Goal: Transaction & Acquisition: Obtain resource

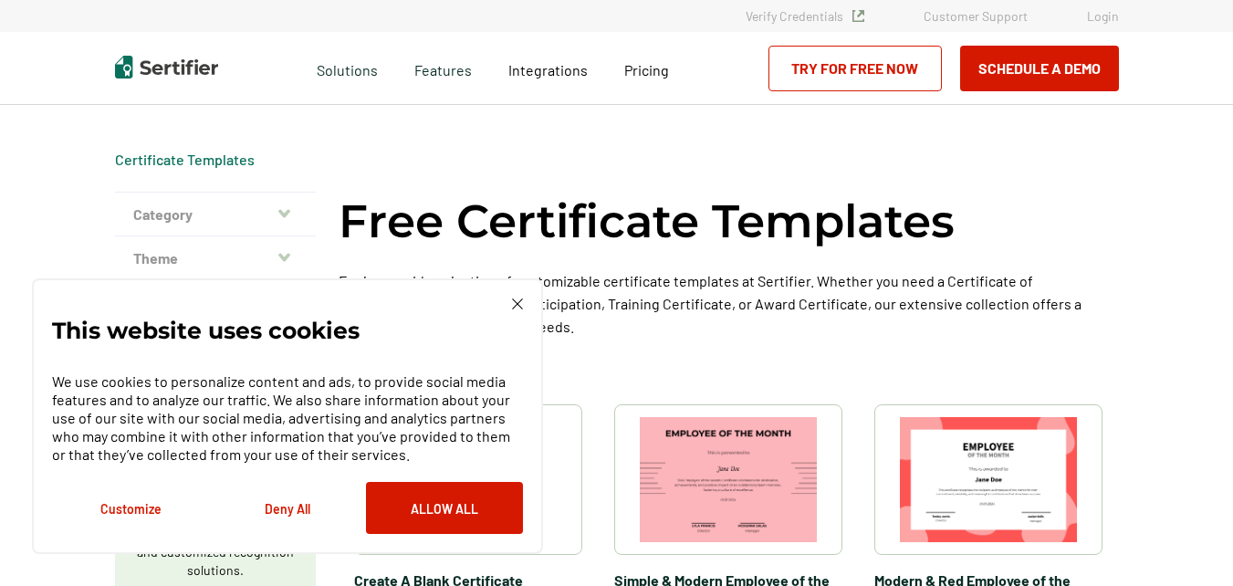
click at [514, 302] on img at bounding box center [517, 303] width 11 height 11
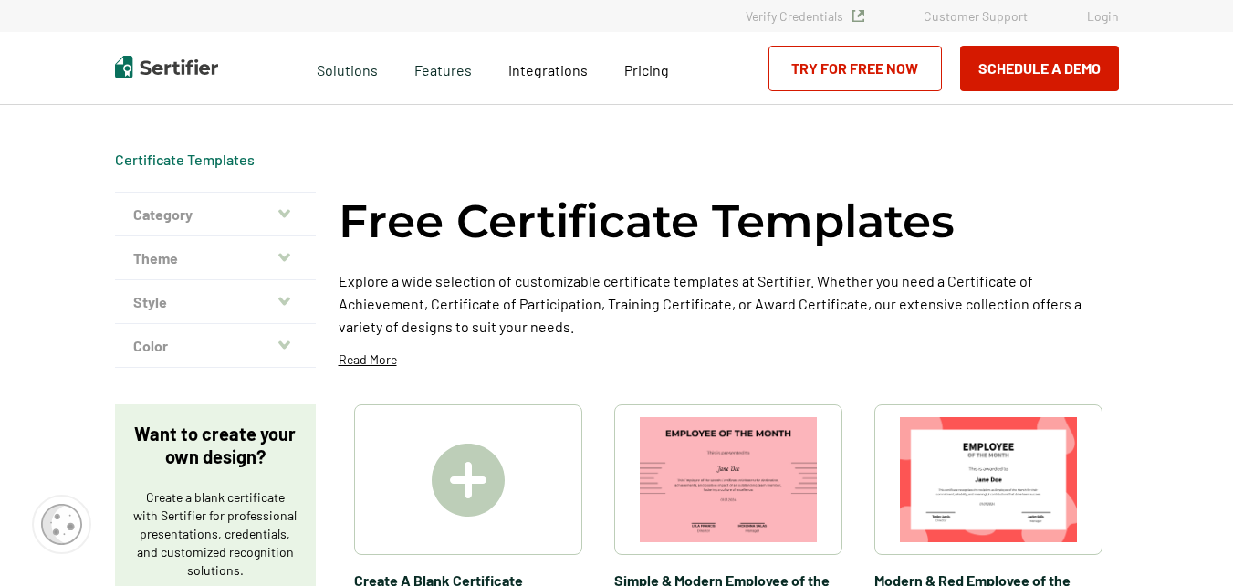
click at [276, 261] on button "Theme" at bounding box center [215, 258] width 201 height 44
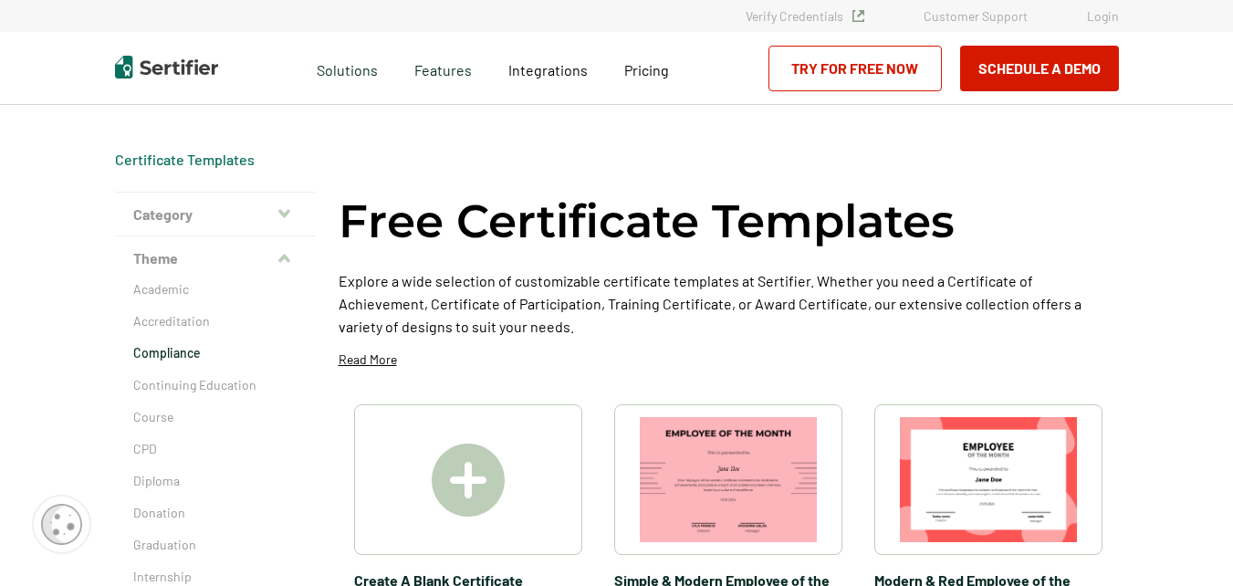
click at [201, 356] on p "Compliance" at bounding box center [215, 353] width 164 height 18
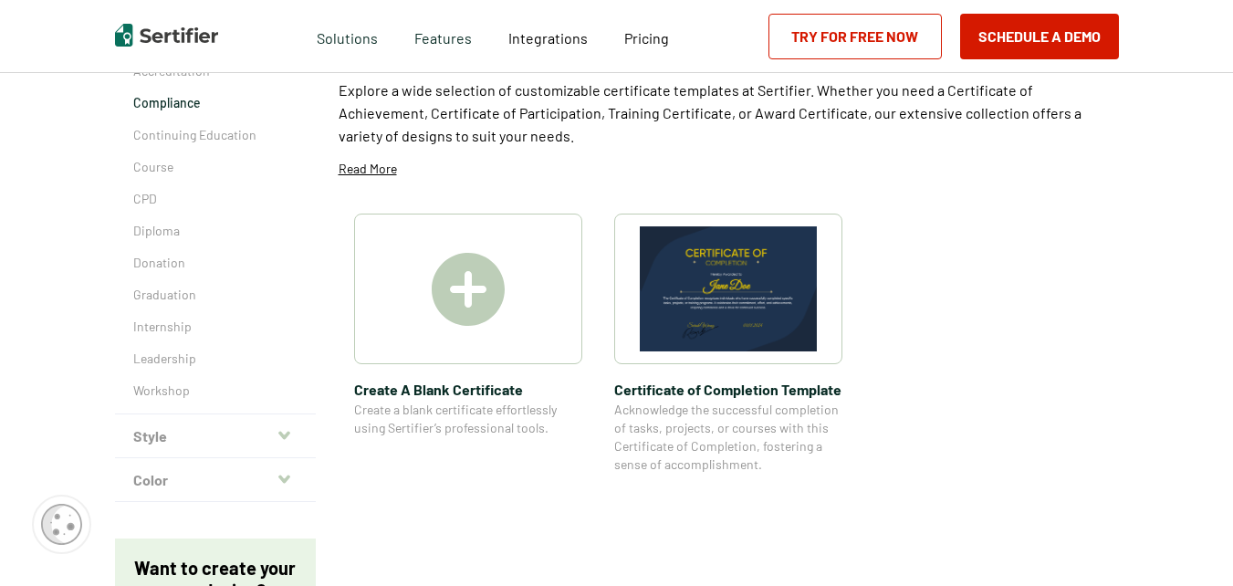
scroll to position [255, 0]
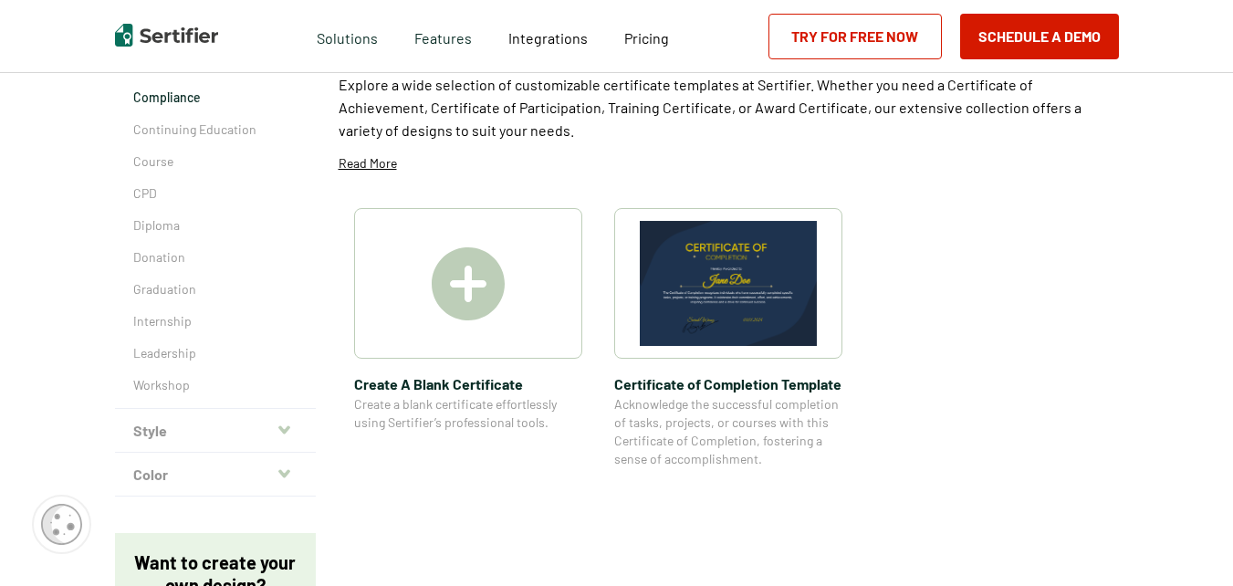
click at [288, 411] on button "Style" at bounding box center [215, 431] width 201 height 44
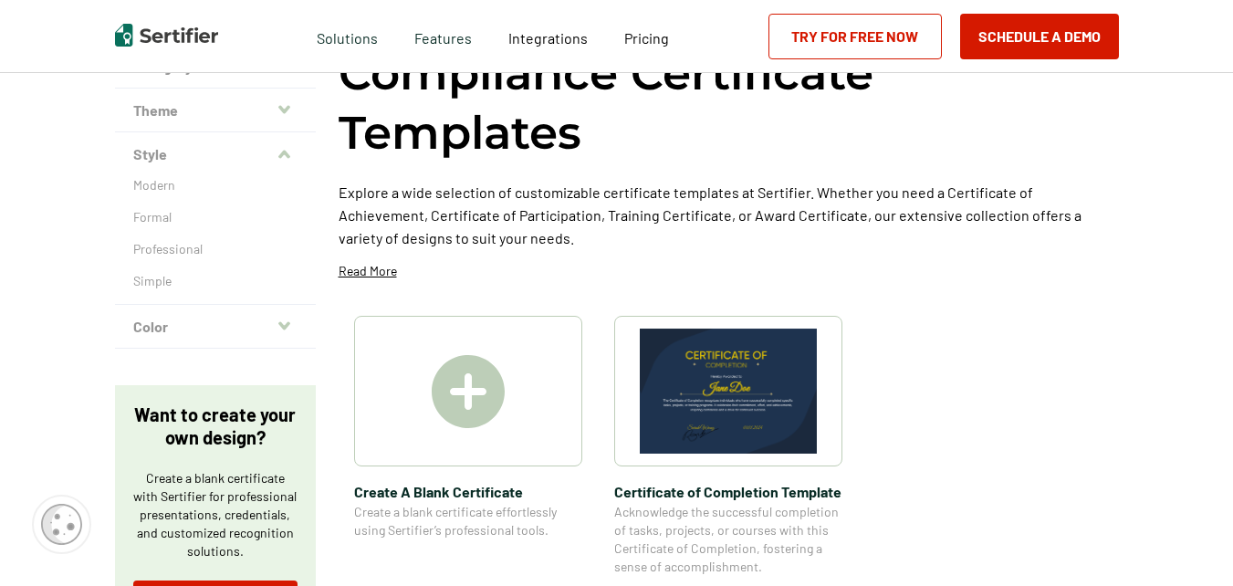
scroll to position [146, 0]
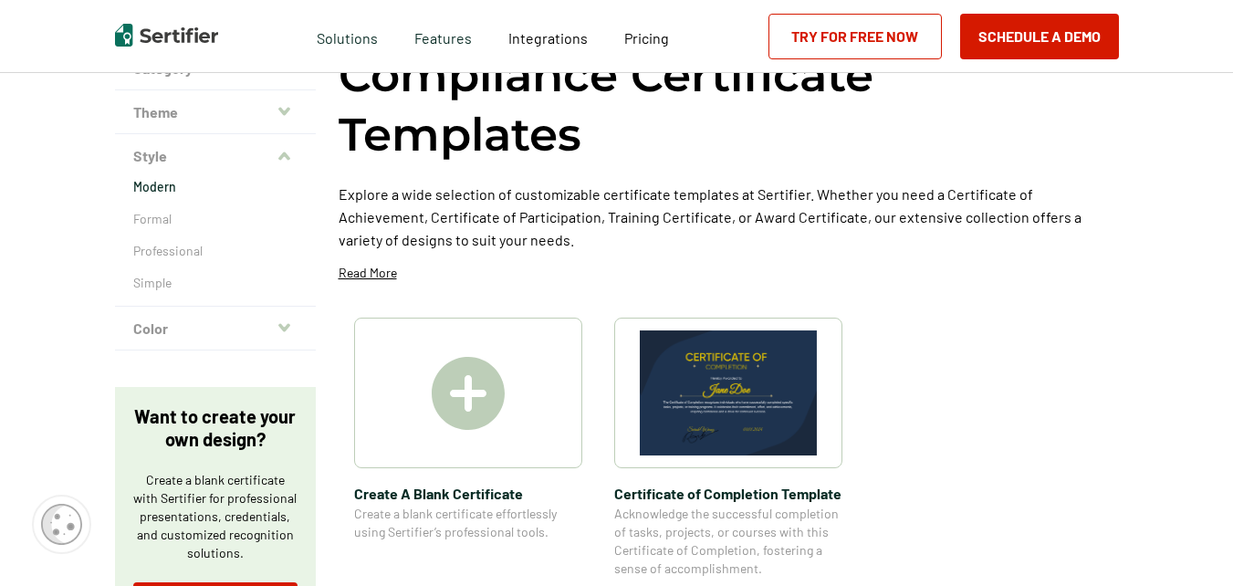
click at [199, 182] on p "Modern" at bounding box center [215, 187] width 164 height 18
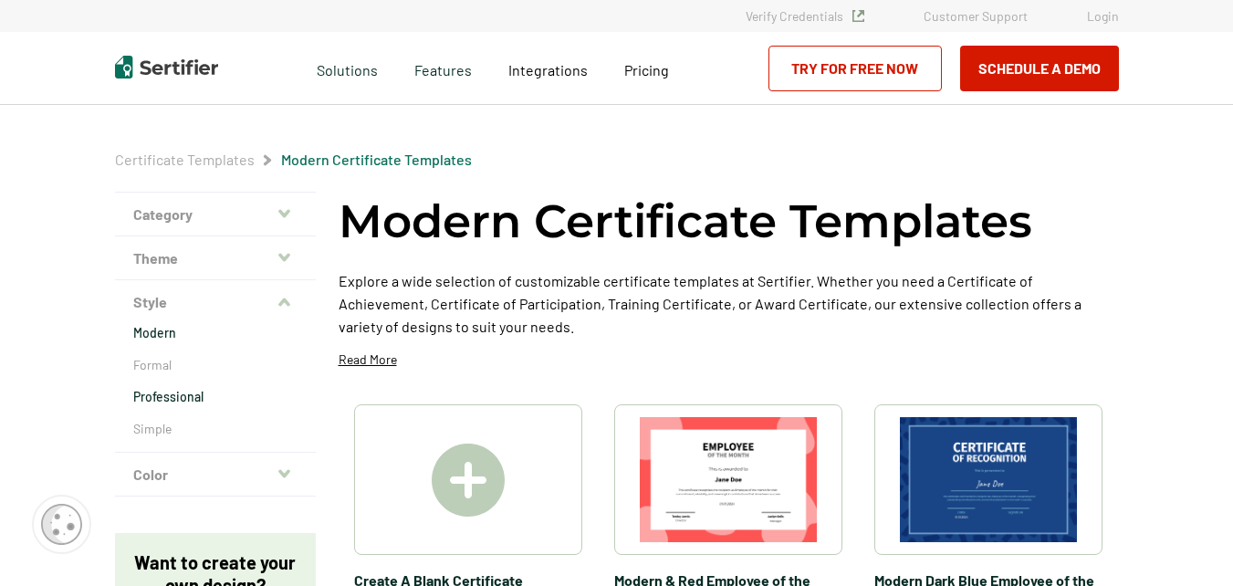
click at [166, 396] on p "Professional" at bounding box center [215, 397] width 164 height 18
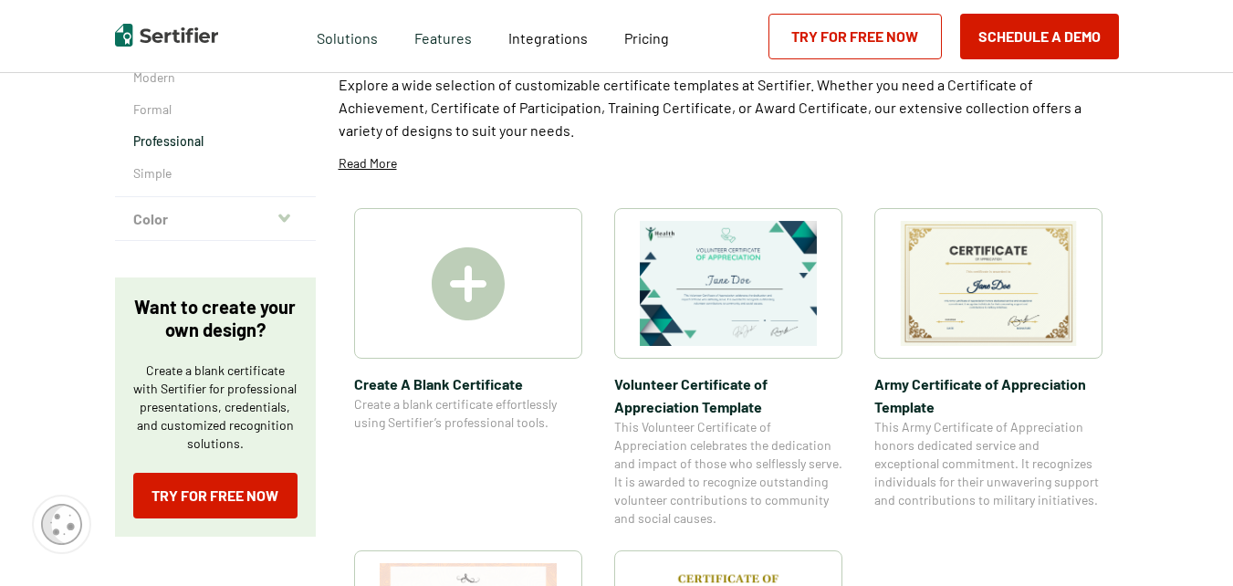
scroll to position [219, 0]
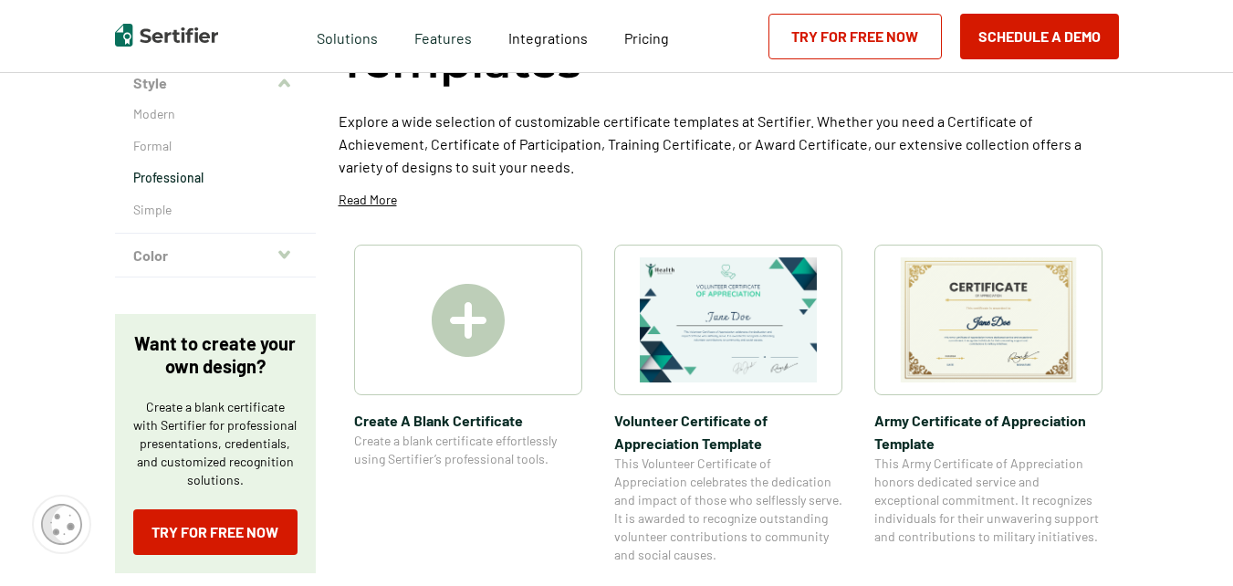
click at [995, 293] on img at bounding box center [988, 319] width 177 height 125
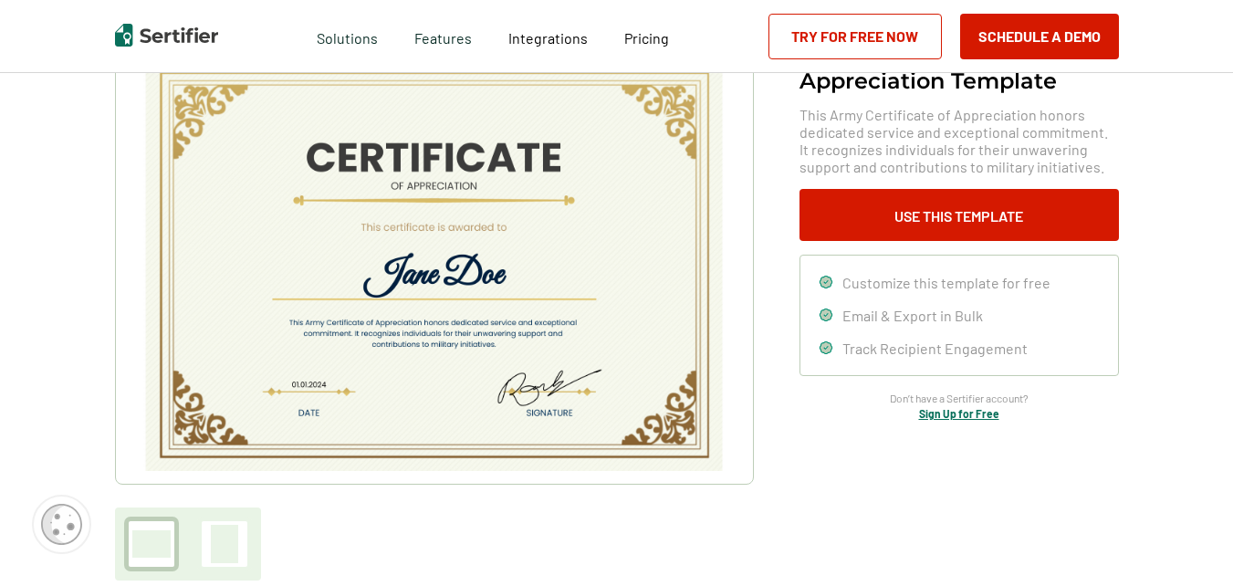
scroll to position [146, 0]
click at [520, 345] on img at bounding box center [433, 264] width 580 height 411
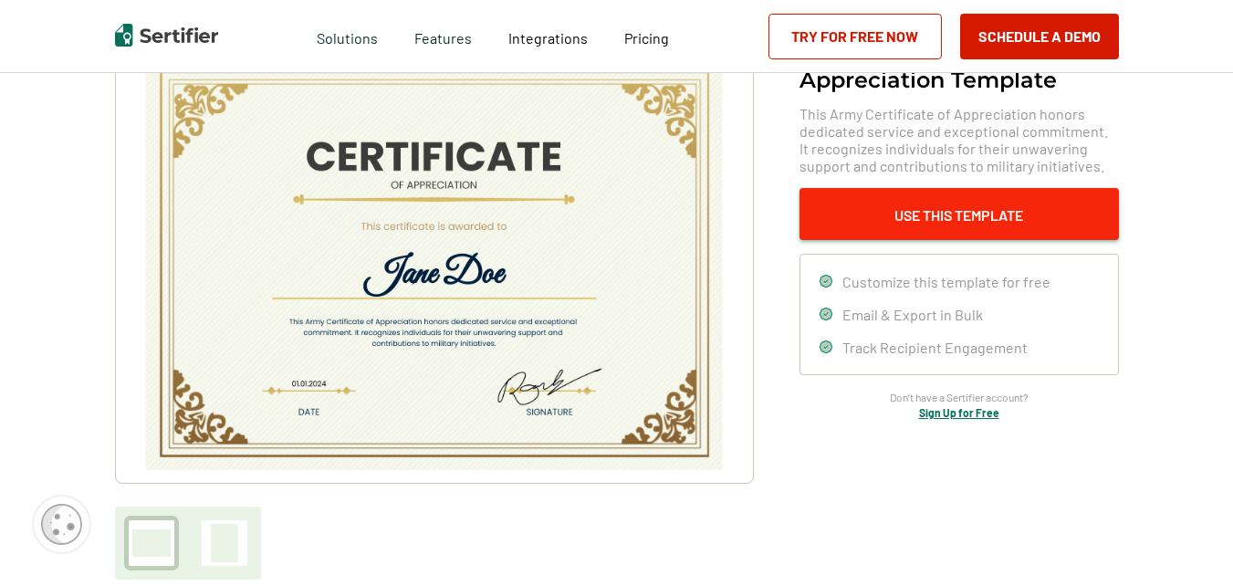
click at [923, 194] on button "Use This Template" at bounding box center [958, 214] width 319 height 52
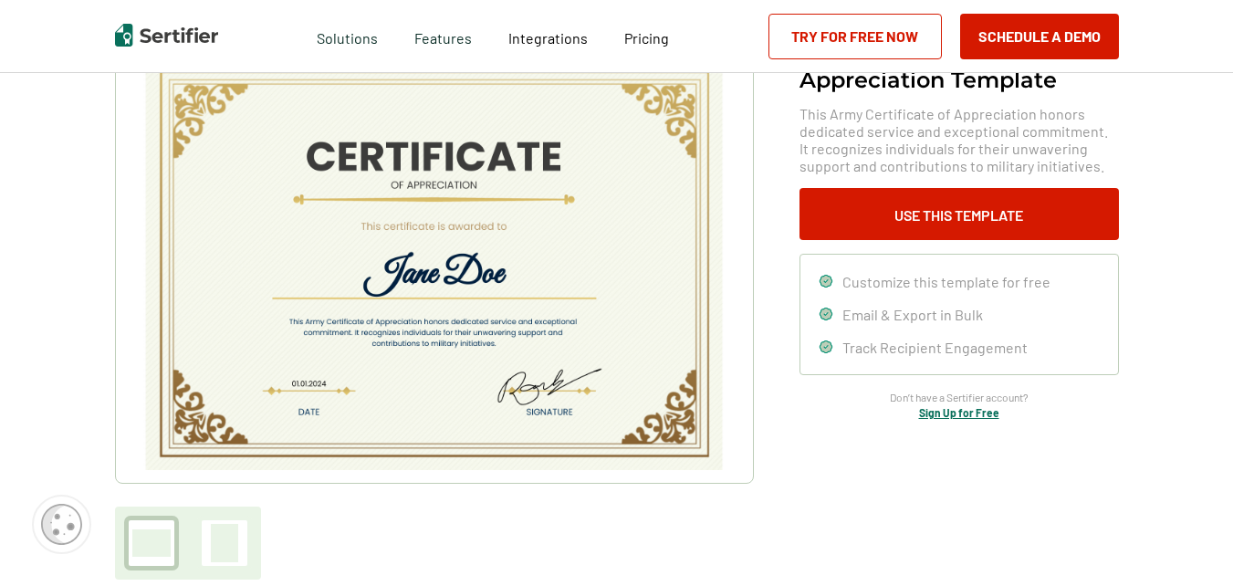
click at [545, 304] on img at bounding box center [433, 264] width 580 height 411
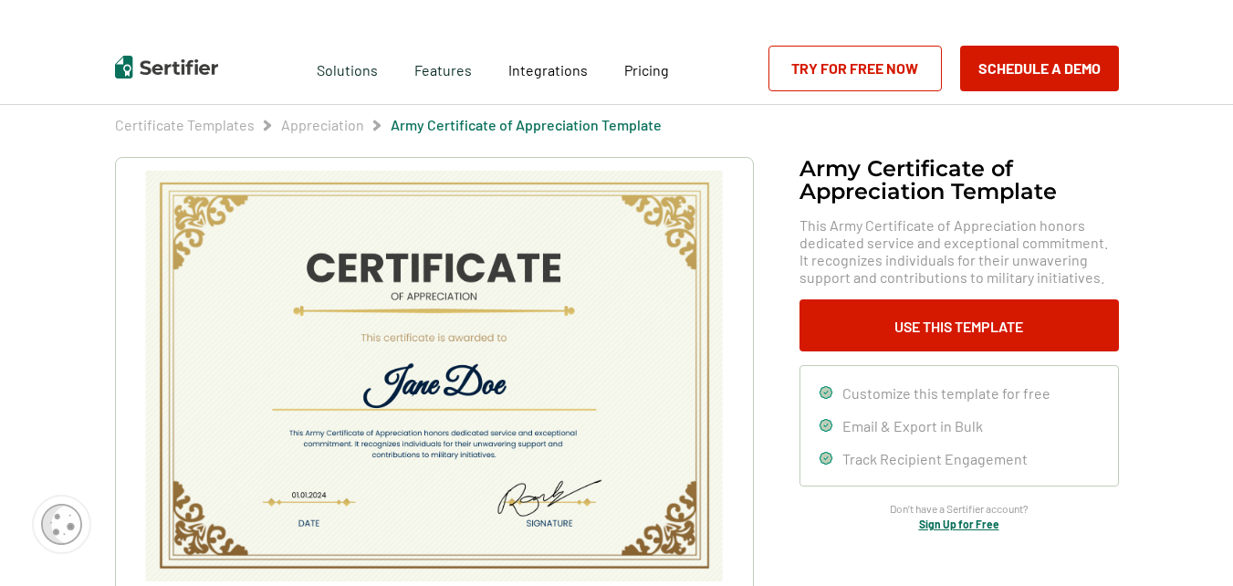
scroll to position [0, 0]
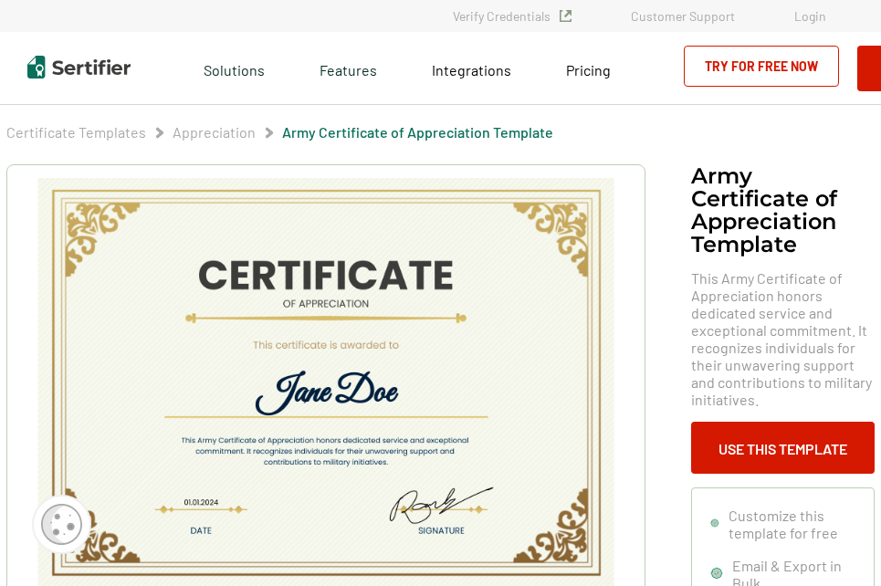
click at [523, 355] on img at bounding box center [326, 383] width 580 height 411
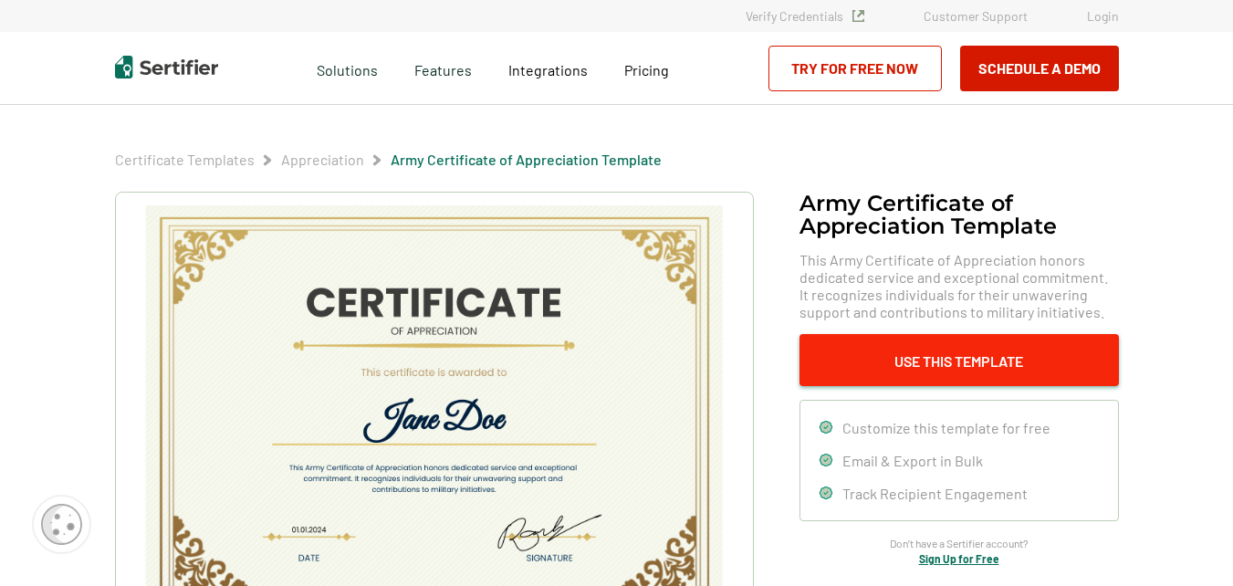
click at [1071, 349] on button "Use This Template" at bounding box center [958, 360] width 319 height 52
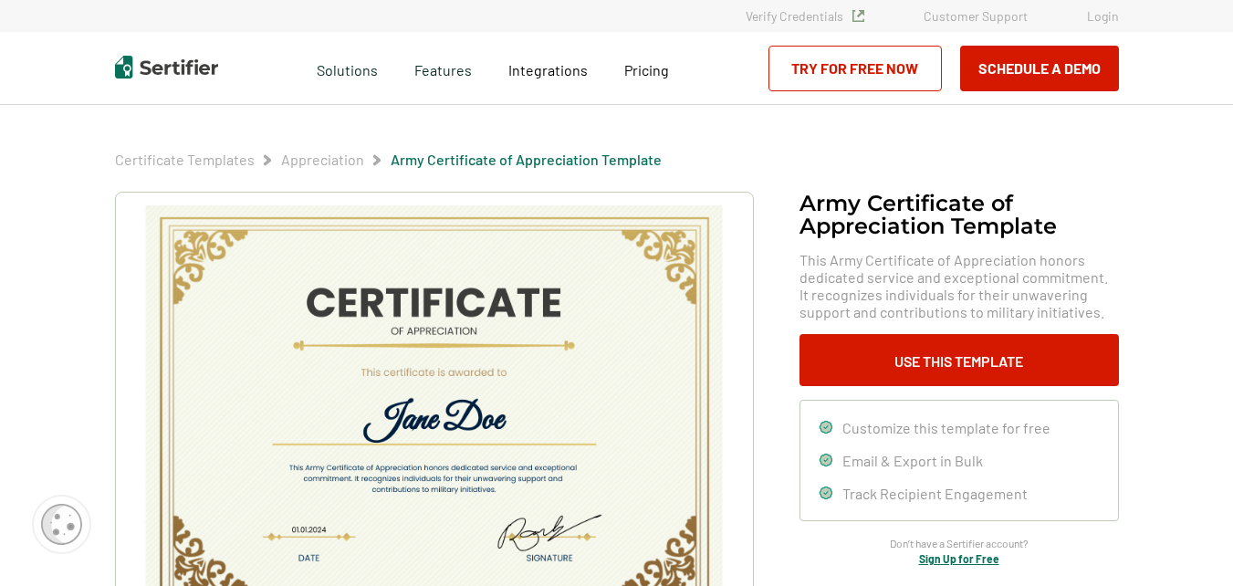
click at [581, 429] on img at bounding box center [433, 410] width 580 height 411
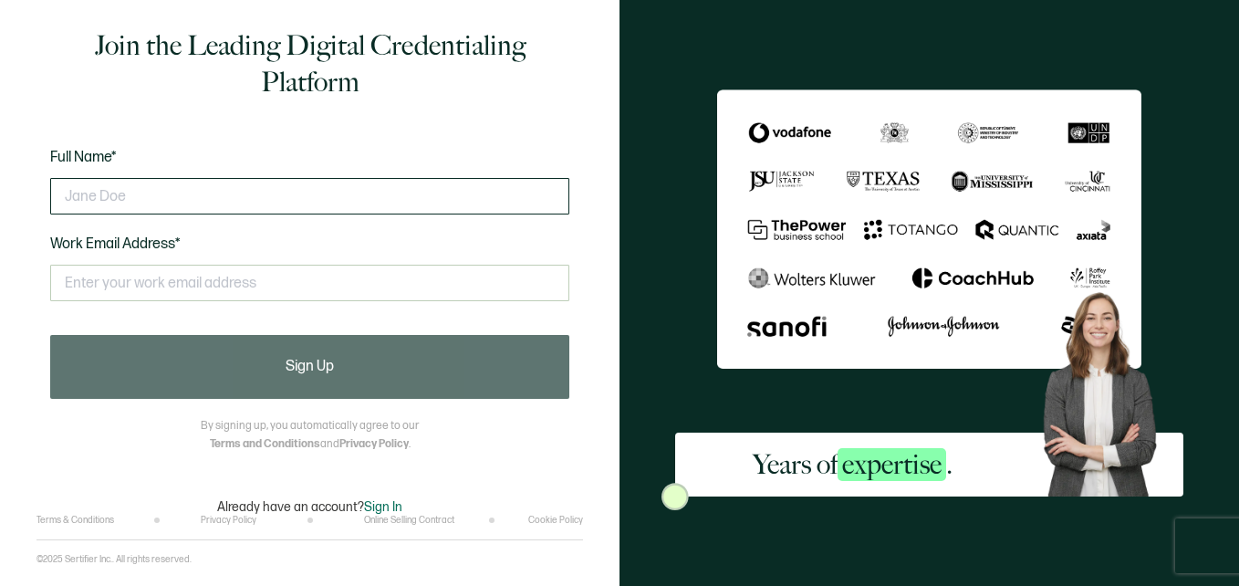
click at [452, 195] on input "text" at bounding box center [309, 196] width 519 height 36
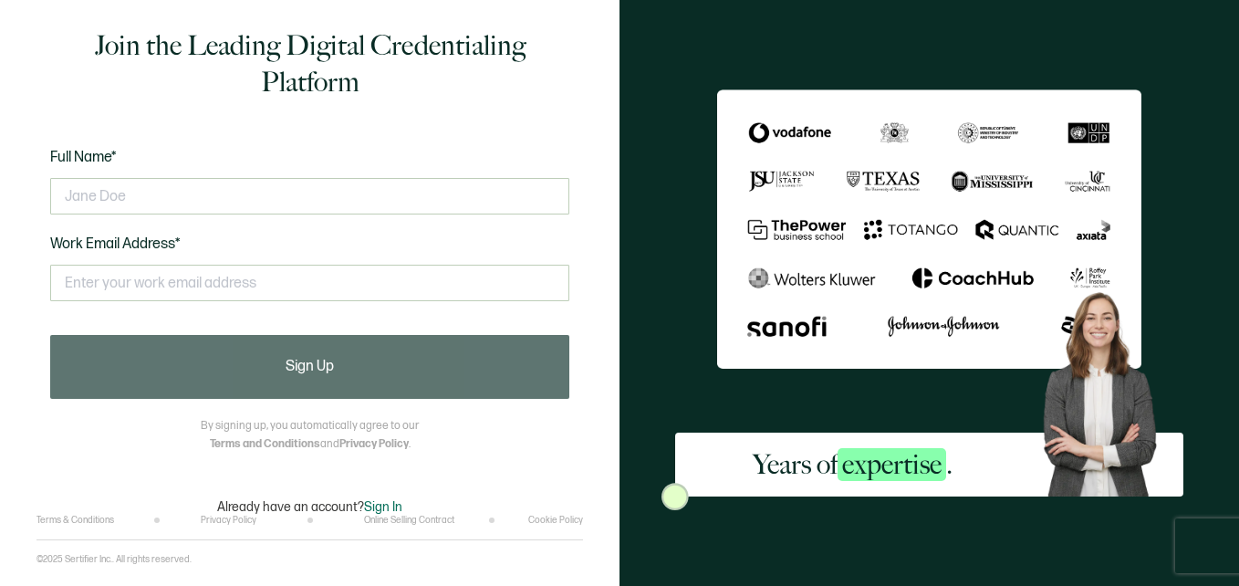
type input "Alicia Bland"
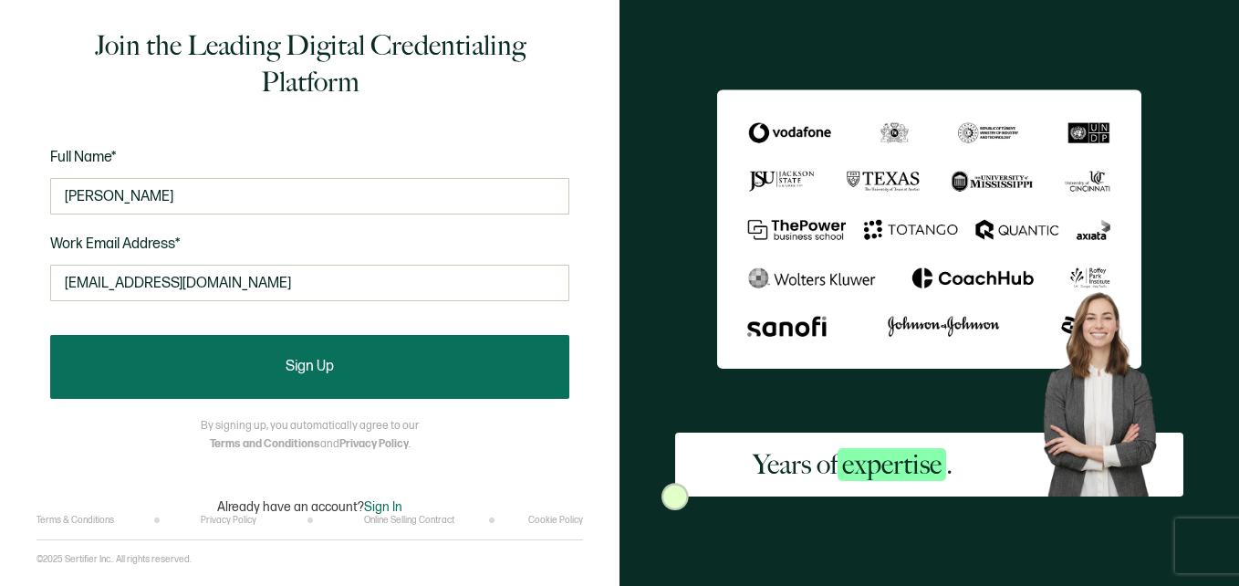
click at [303, 348] on button "Sign Up" at bounding box center [309, 367] width 519 height 64
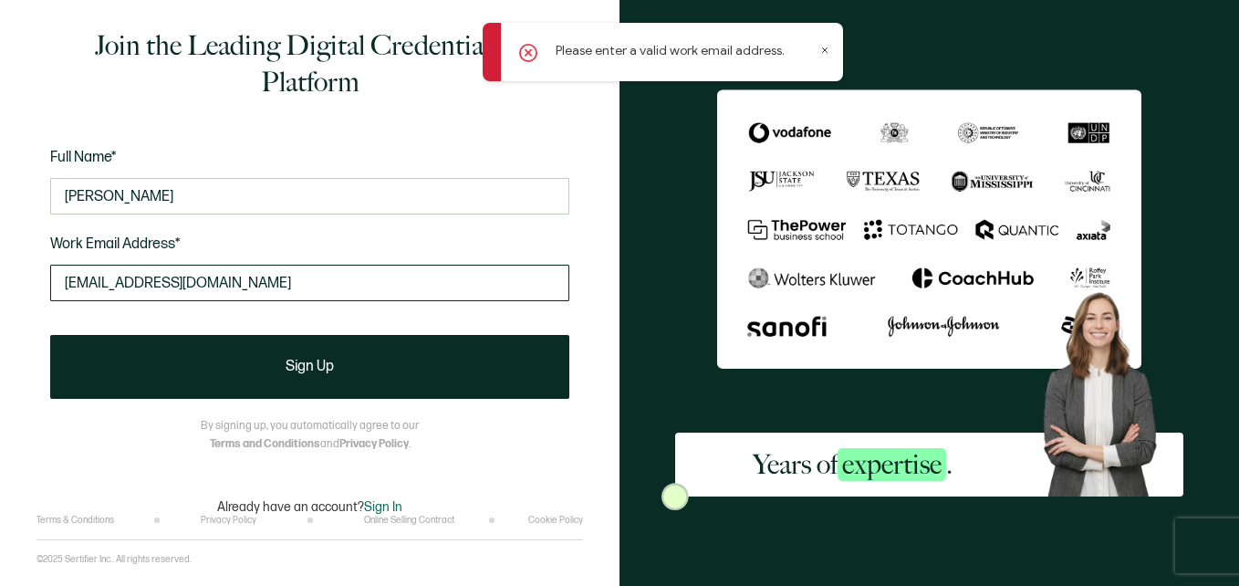
click at [62, 277] on input "amarjoseph12@gmail.com" at bounding box center [309, 283] width 519 height 36
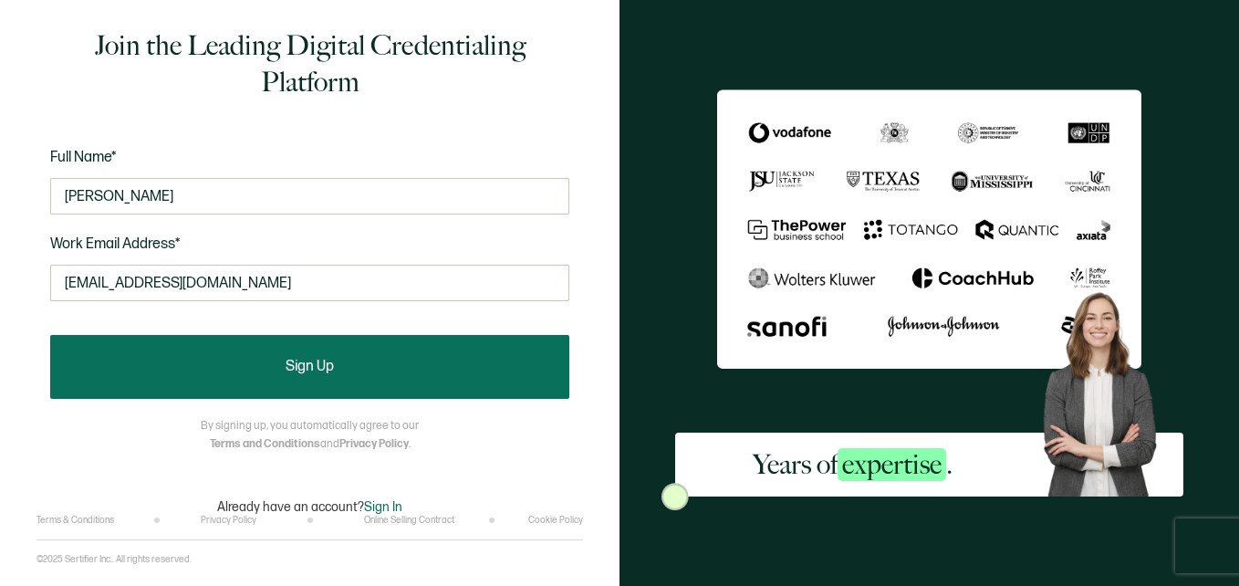
click at [69, 376] on button "Sign Up" at bounding box center [309, 367] width 519 height 64
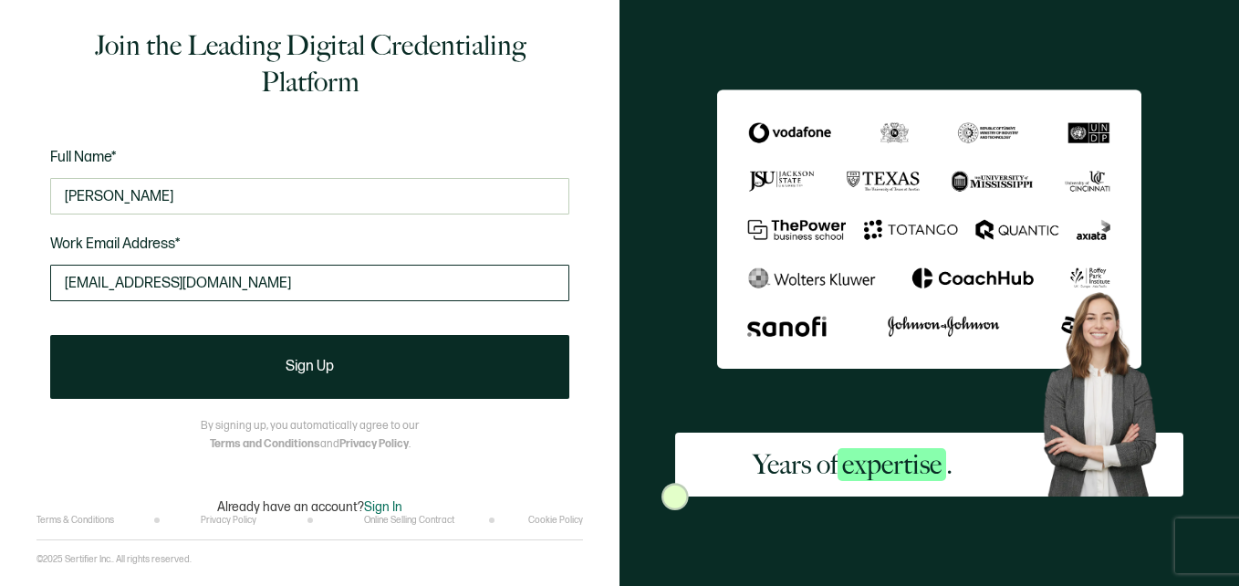
click at [284, 284] on input "amarjoseph12@gmail.com" at bounding box center [309, 283] width 519 height 36
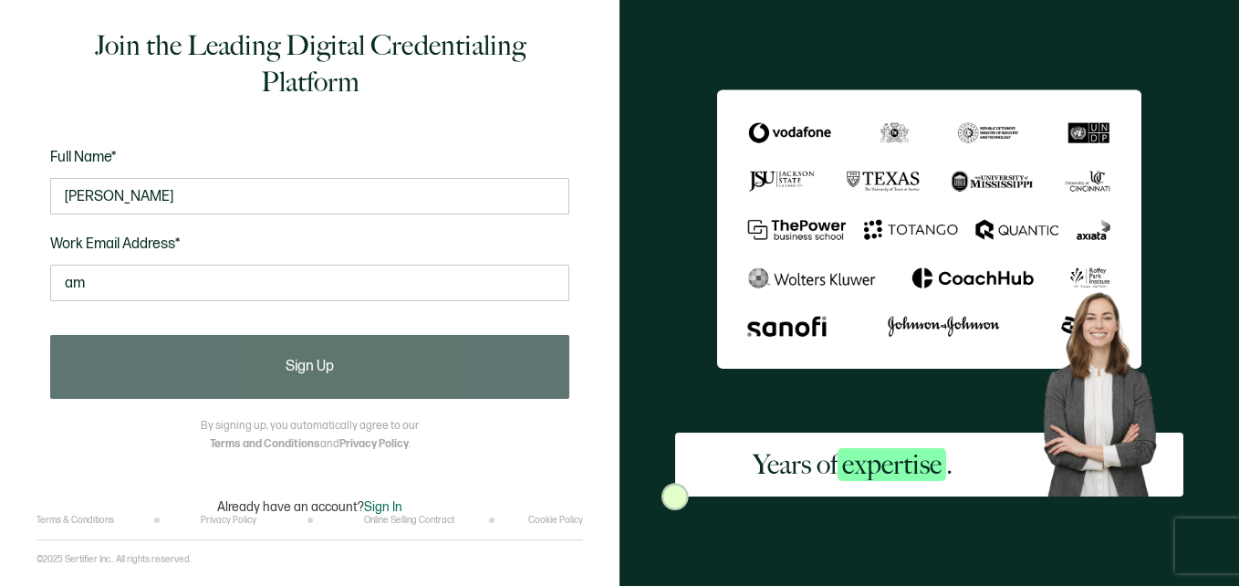
type input "a"
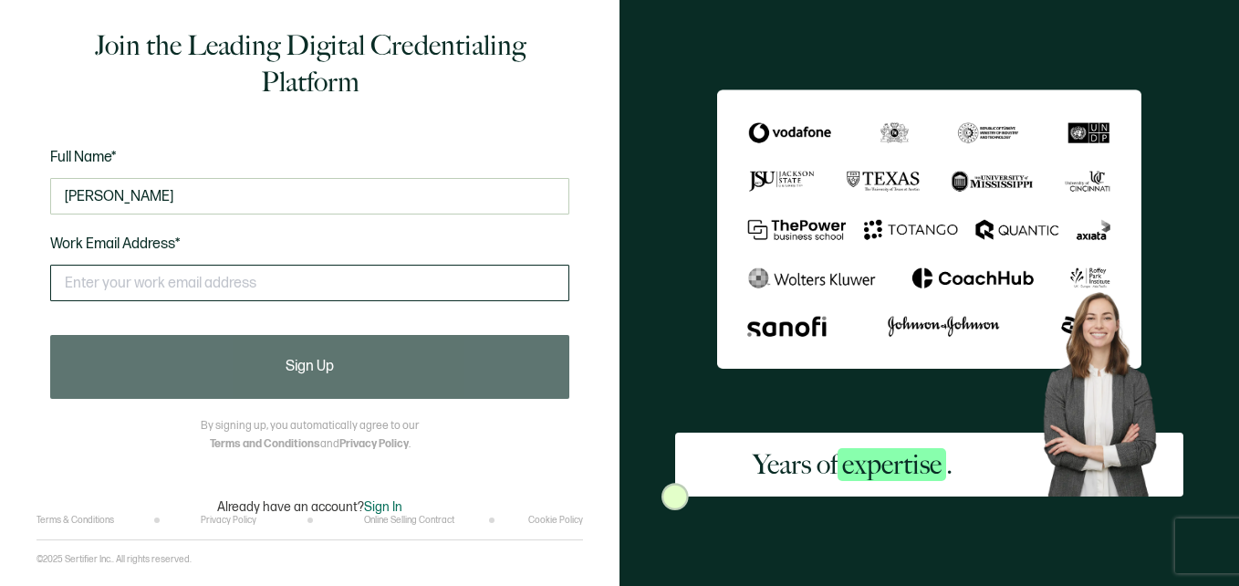
click at [321, 295] on input "text" at bounding box center [309, 283] width 519 height 36
type input "aliciabland@yahoo.com"
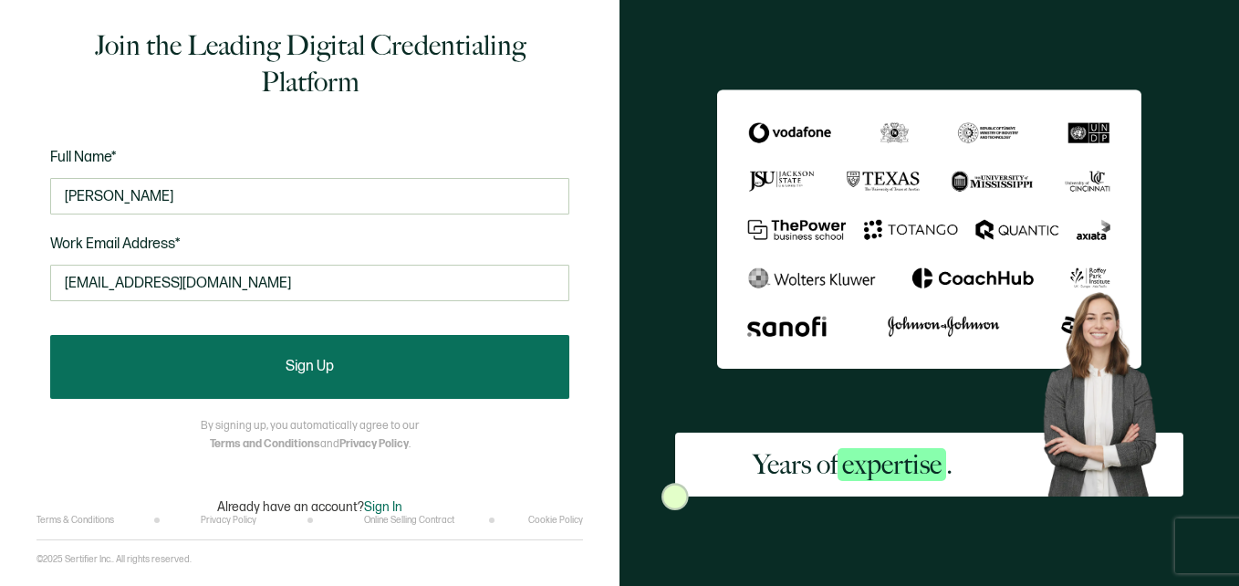
click at [301, 375] on button "Sign Up" at bounding box center [309, 367] width 519 height 64
